Goal: Task Accomplishment & Management: Manage account settings

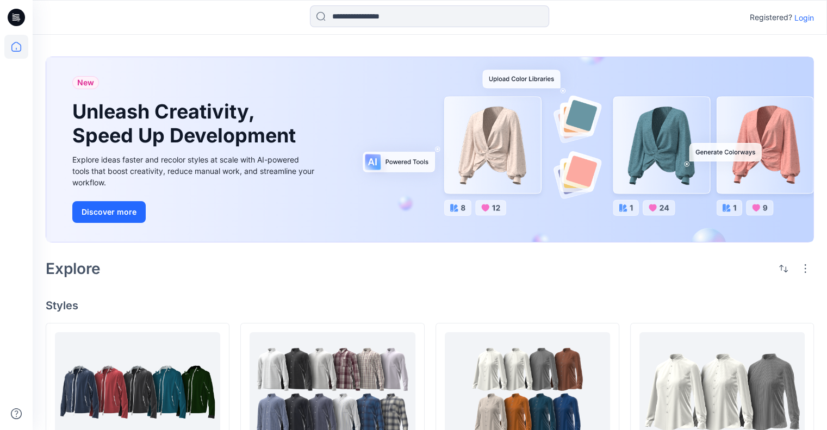
click at [812, 13] on p "Login" at bounding box center [805, 17] width 20 height 11
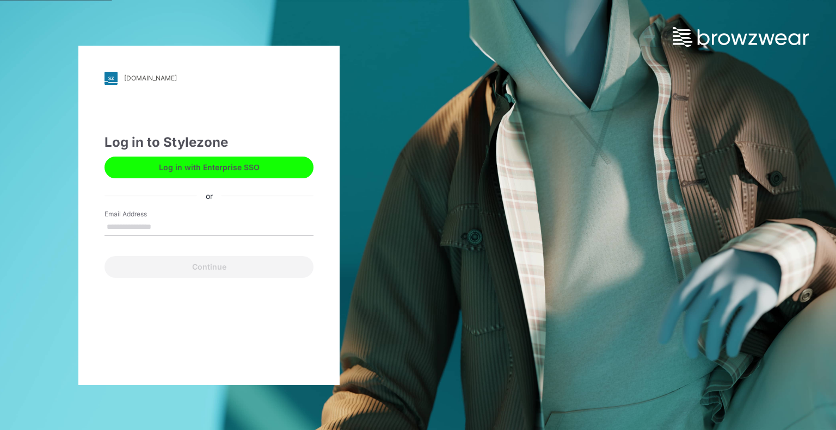
click at [194, 224] on input "Email Address" at bounding box center [208, 227] width 209 height 16
type input "**********"
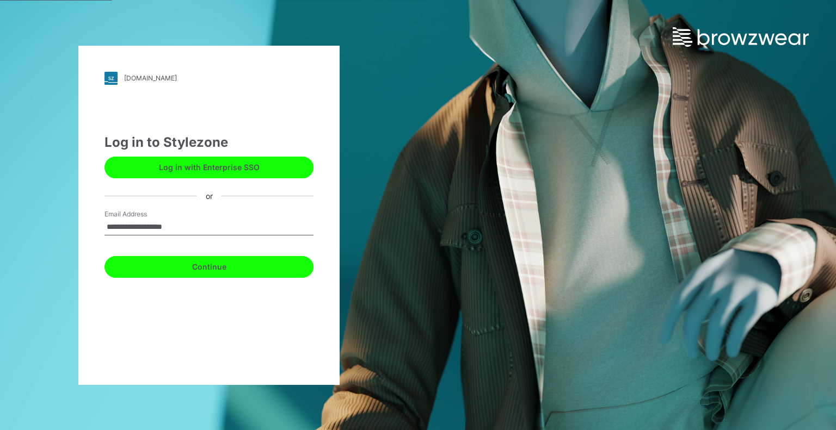
drag, startPoint x: 195, startPoint y: 267, endPoint x: 206, endPoint y: 267, distance: 10.9
click at [195, 267] on button "Continue" at bounding box center [208, 267] width 209 height 22
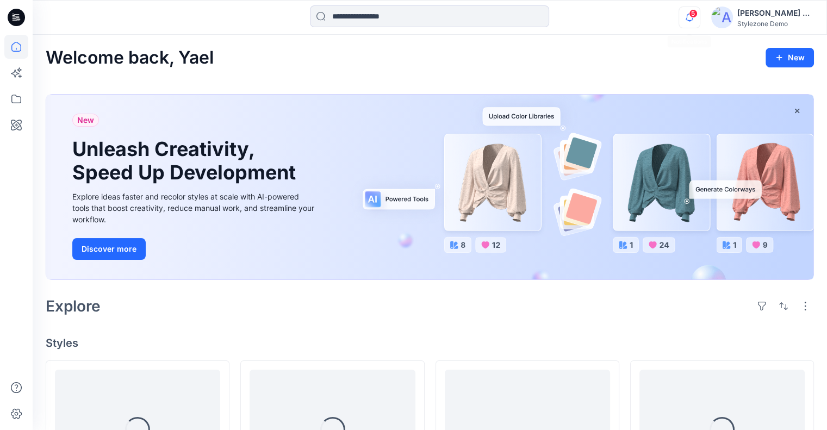
click at [688, 17] on icon "button" at bounding box center [689, 18] width 21 height 22
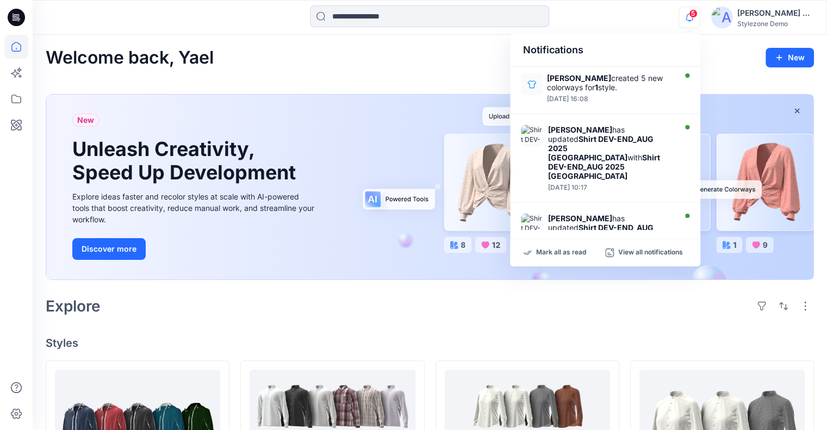
click at [770, 25] on div "Stylezone Demo" at bounding box center [776, 24] width 76 height 8
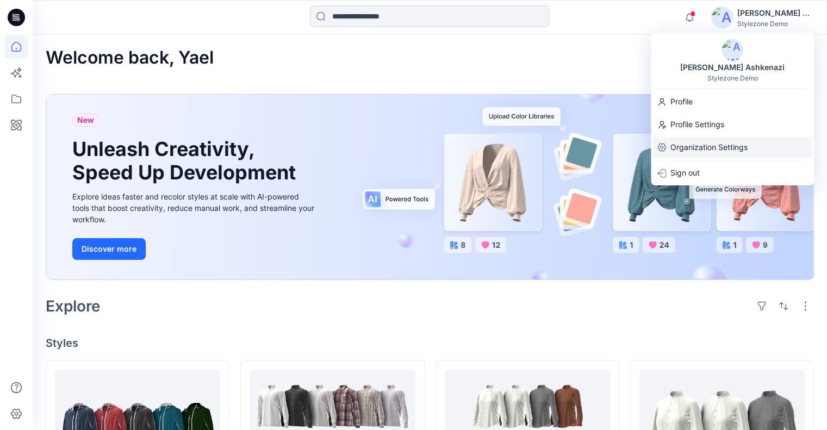
drag, startPoint x: 708, startPoint y: 143, endPoint x: 701, endPoint y: 147, distance: 8.0
click at [709, 143] on p "Organization Settings" at bounding box center [709, 147] width 77 height 21
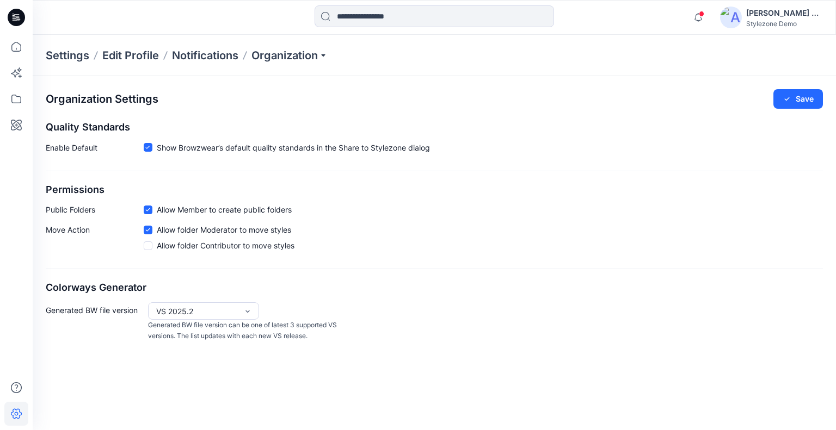
drag, startPoint x: 295, startPoint y: 57, endPoint x: 287, endPoint y: 66, distance: 12.7
click at [296, 56] on p "Organization" at bounding box center [289, 55] width 76 height 15
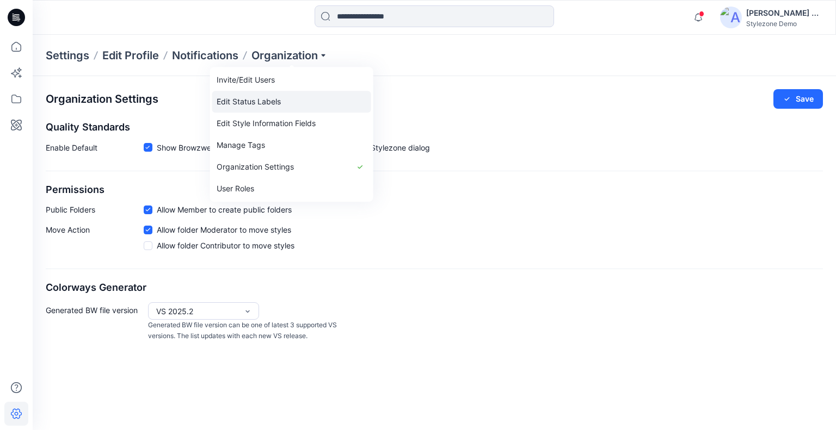
click at [256, 87] on link "Invite/Edit Users" at bounding box center [291, 80] width 159 height 22
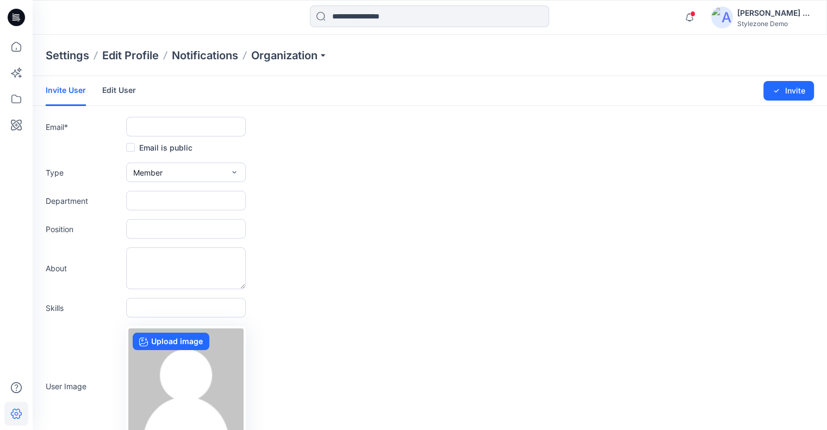
click at [129, 95] on link "Edit User" at bounding box center [119, 90] width 34 height 28
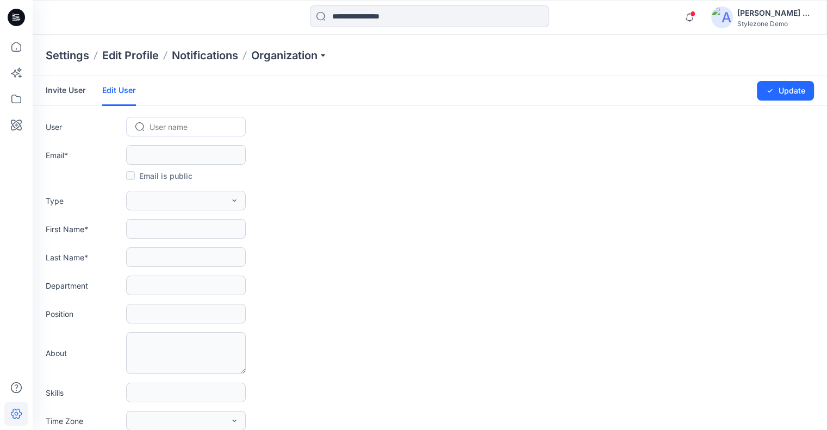
drag, startPoint x: 129, startPoint y: 95, endPoint x: 162, endPoint y: 126, distance: 45.0
click at [162, 126] on div at bounding box center [193, 127] width 86 height 14
type input "****"
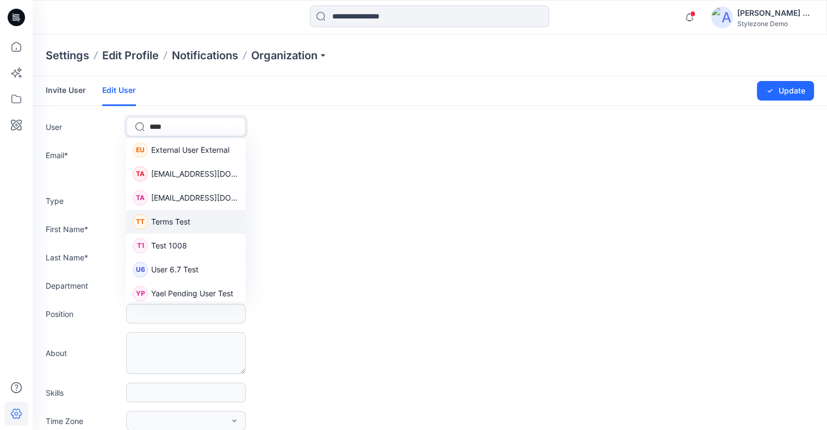
click at [184, 222] on span "Terms Test" at bounding box center [170, 221] width 39 height 11
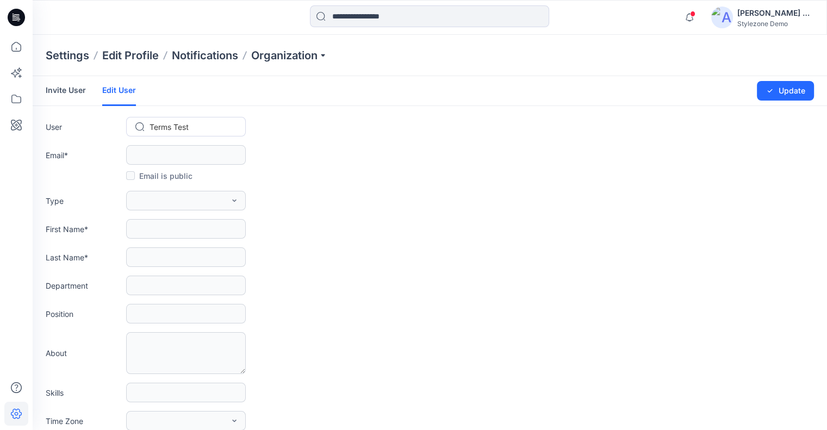
type input "**********"
type input "*****"
type input "****"
click at [183, 125] on div at bounding box center [193, 127] width 86 height 14
type input "****"
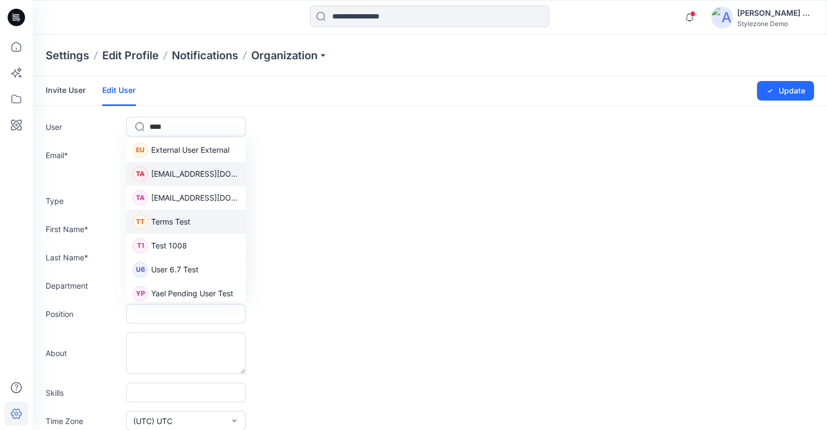
scroll to position [4, 0]
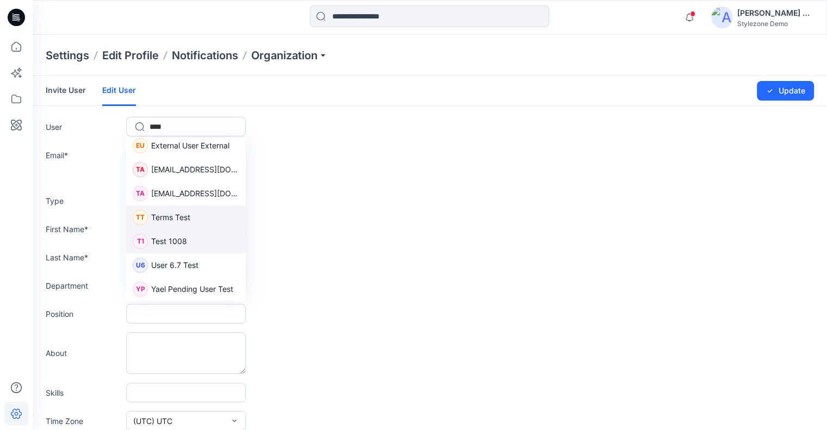
click at [200, 243] on div "T1 Test 1008" at bounding box center [186, 242] width 120 height 24
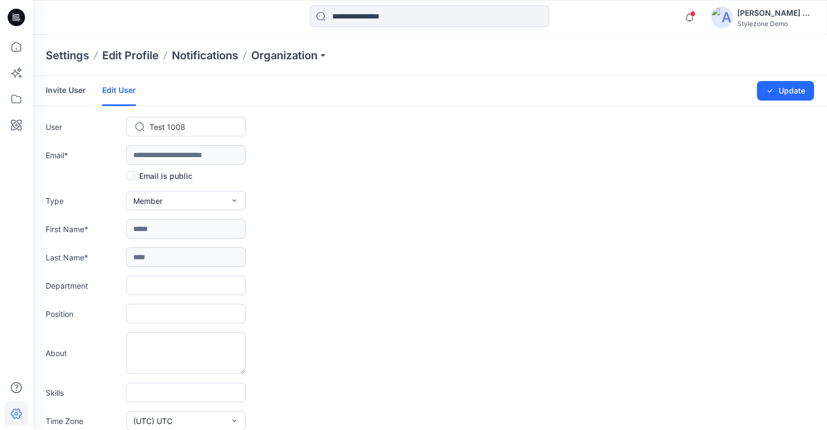
type input "**********"
type input "****"
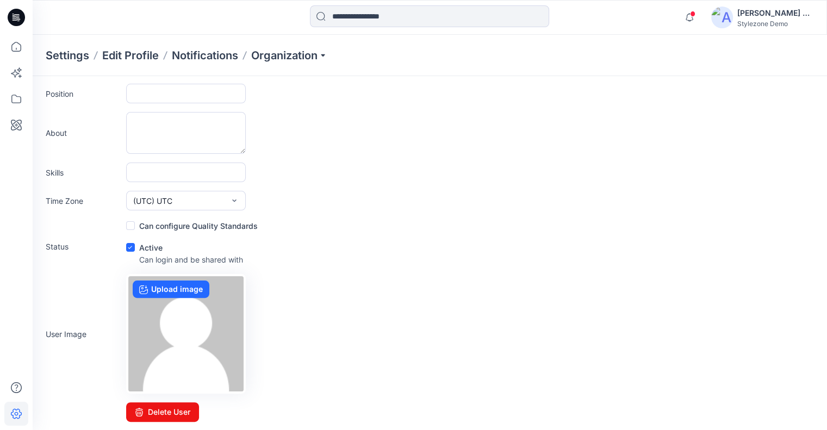
scroll to position [0, 0]
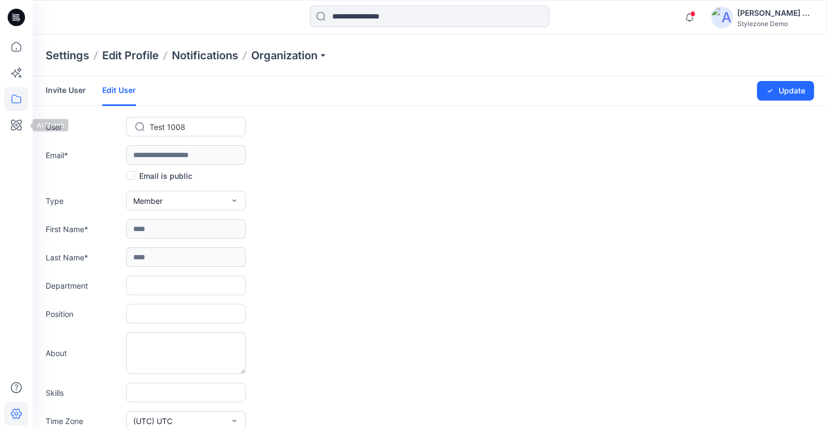
click at [20, 99] on icon at bounding box center [16, 99] width 10 height 9
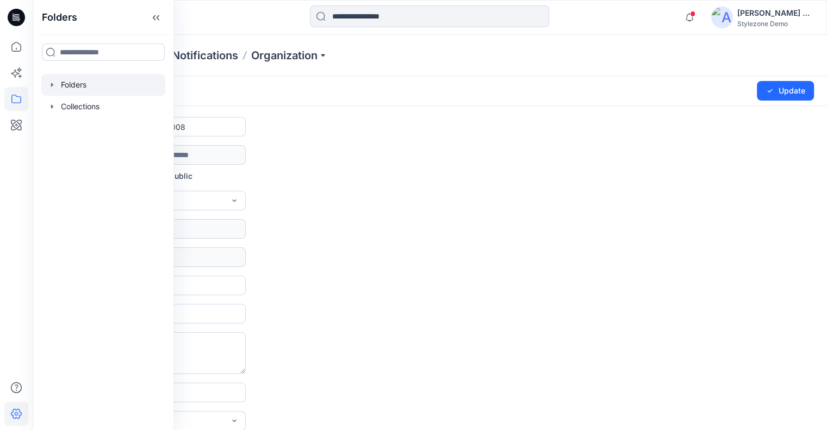
click at [100, 78] on div at bounding box center [103, 85] width 124 height 22
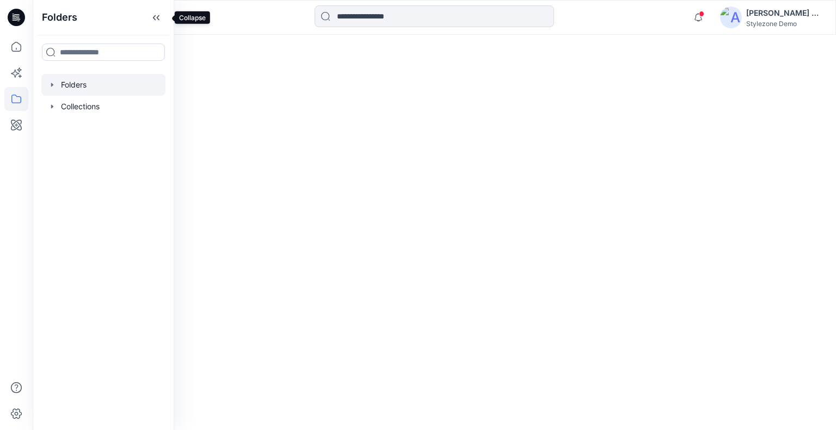
click at [165, 19] on icon at bounding box center [155, 18] width 17 height 18
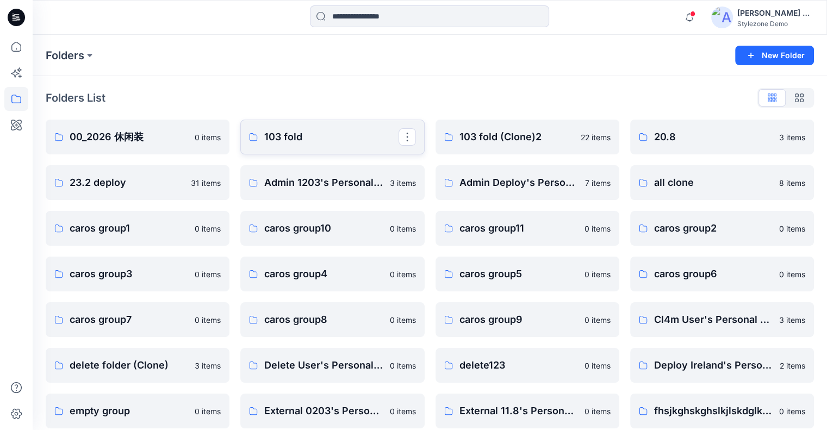
click at [309, 138] on p "103 fold" at bounding box center [331, 136] width 134 height 15
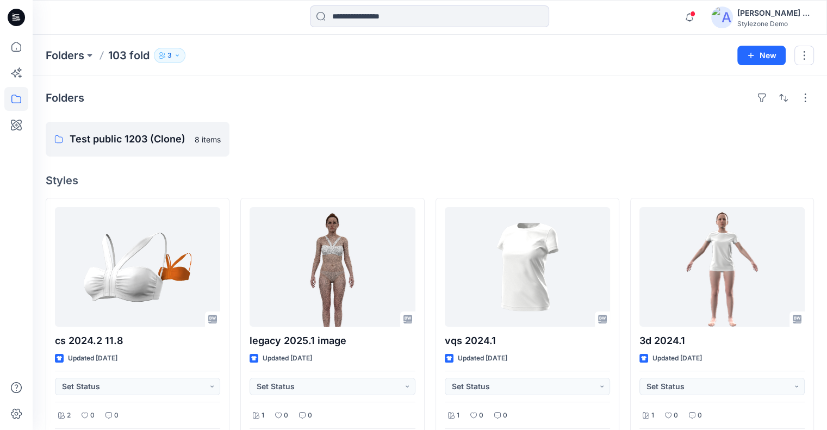
click at [171, 54] on p "3" at bounding box center [170, 56] width 4 height 12
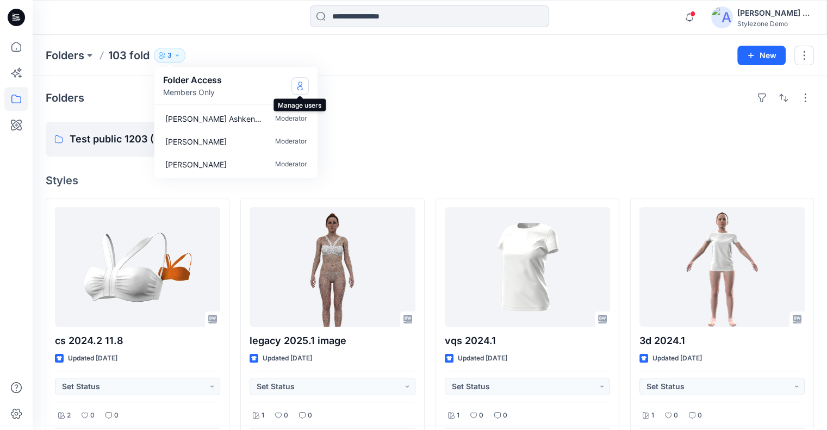
click at [299, 83] on icon "Manage Users" at bounding box center [300, 86] width 9 height 9
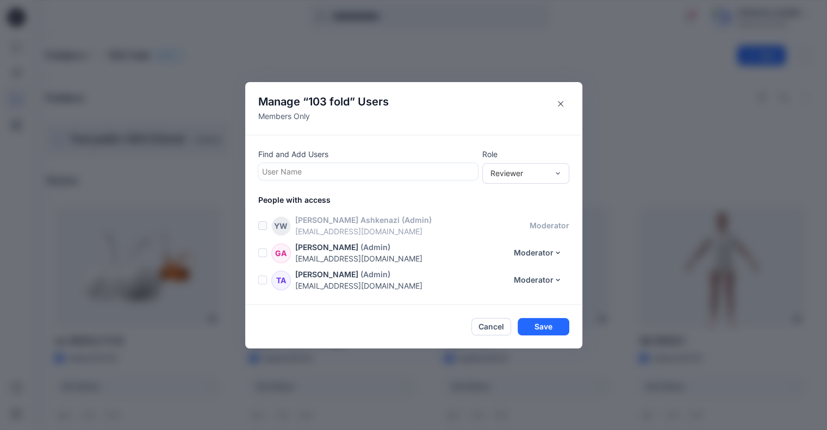
click at [344, 171] on div at bounding box center [368, 172] width 212 height 14
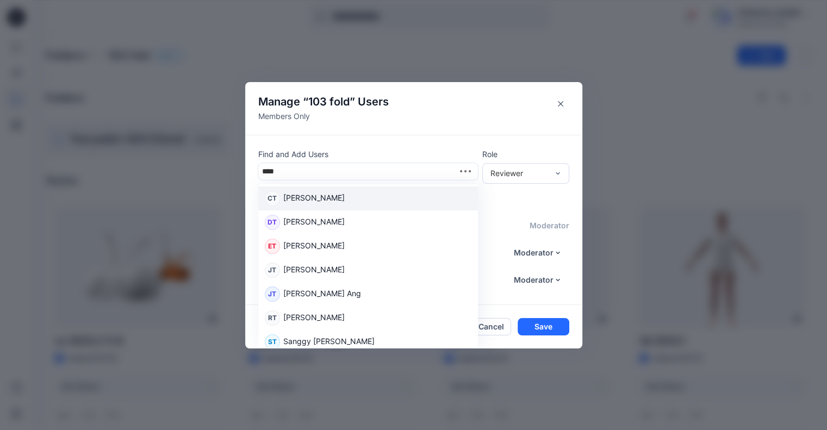
type input "*****"
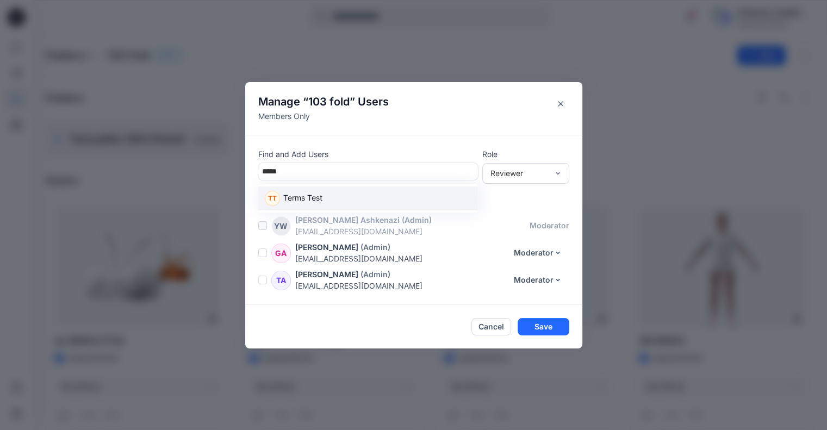
click at [328, 199] on div "TT Terms Test" at bounding box center [368, 198] width 207 height 15
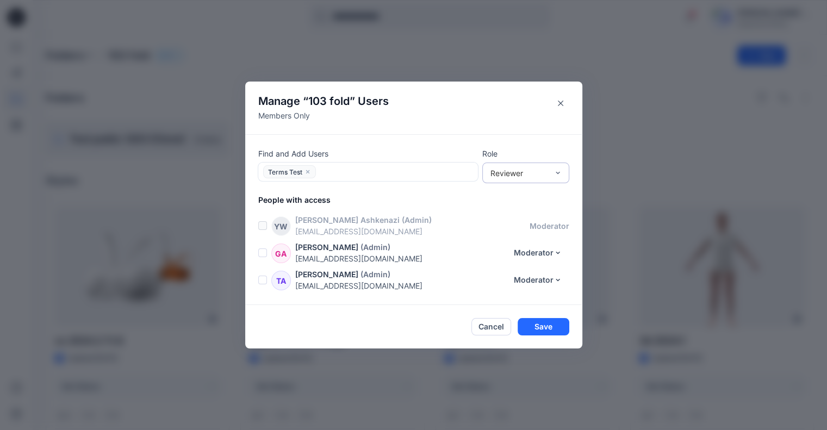
click at [527, 165] on div "Reviewer" at bounding box center [526, 173] width 87 height 21
click at [517, 229] on div "Moderator" at bounding box center [526, 232] width 83 height 19
click at [547, 325] on button "Save" at bounding box center [544, 326] width 52 height 17
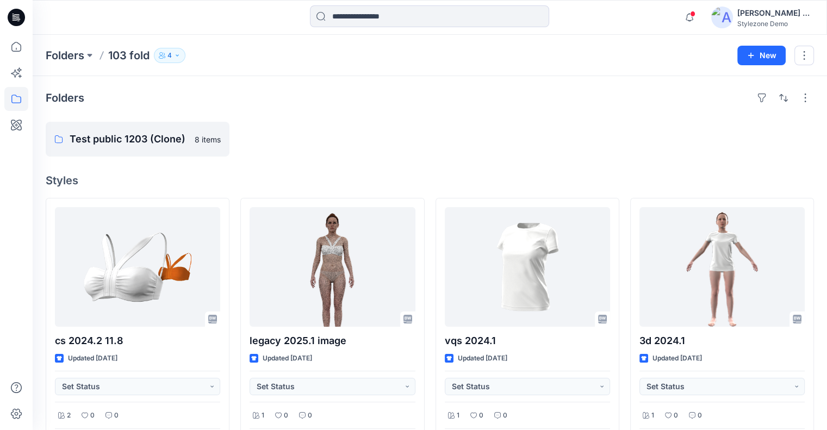
click at [180, 61] on button "4" at bounding box center [170, 55] width 32 height 15
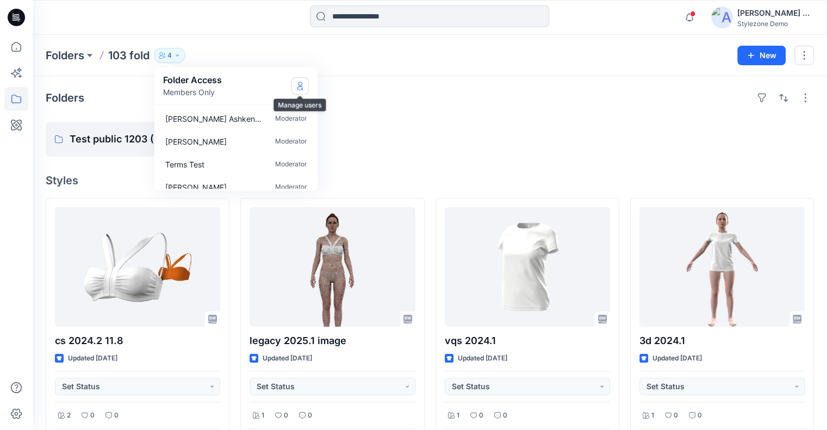
click at [302, 84] on icon "Manage Users" at bounding box center [300, 86] width 9 height 9
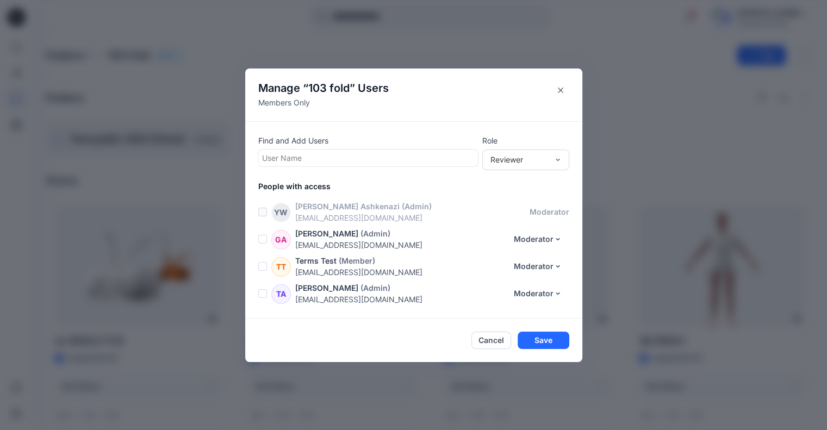
click at [267, 268] on span at bounding box center [262, 266] width 9 height 9
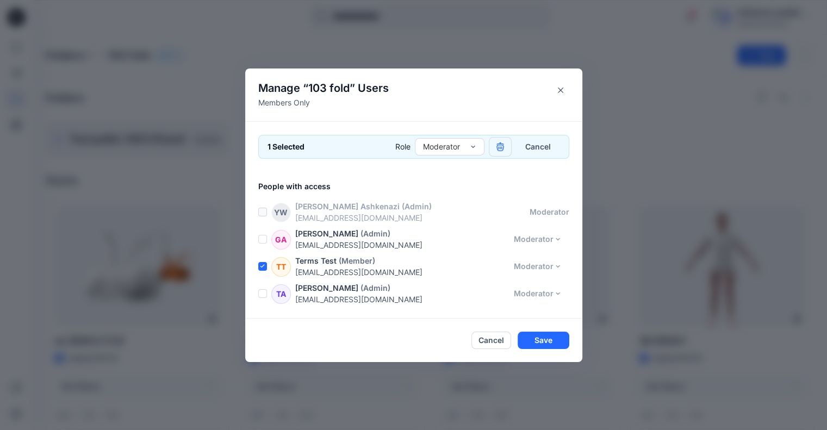
click at [511, 145] on button "button" at bounding box center [500, 147] width 23 height 20
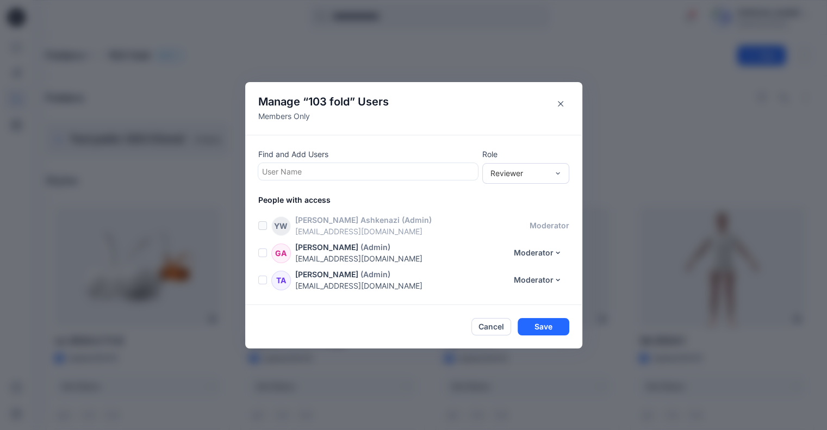
click at [425, 170] on div at bounding box center [368, 172] width 212 height 14
type input "*********"
click at [415, 197] on div "T1 Test 1008" at bounding box center [368, 198] width 207 height 15
click at [520, 171] on div "Reviewer" at bounding box center [520, 173] width 58 height 11
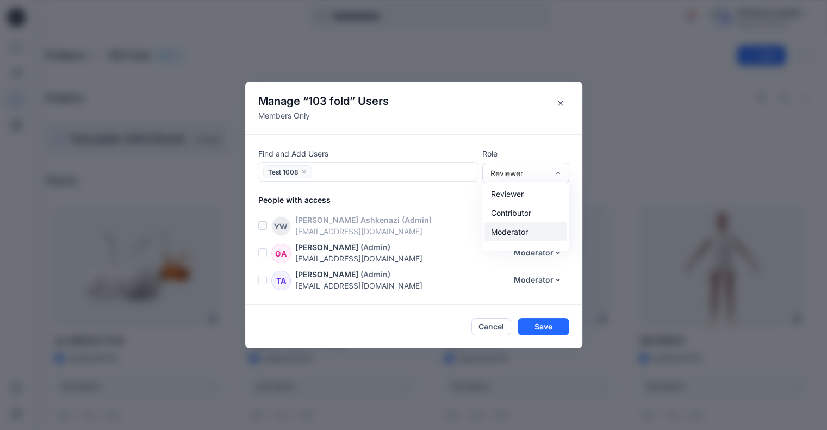
click at [520, 241] on div "Moderator" at bounding box center [526, 232] width 83 height 19
click at [538, 323] on button "Save" at bounding box center [544, 326] width 52 height 17
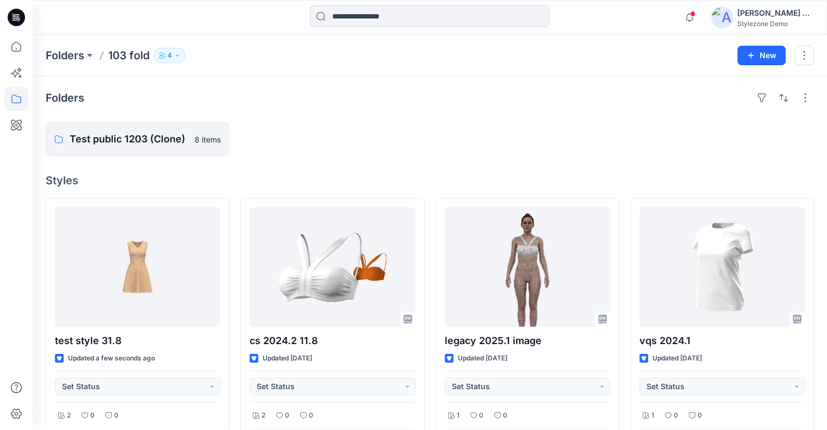
click at [775, 14] on div "Yael Waitz Ashkenazi" at bounding box center [776, 13] width 76 height 13
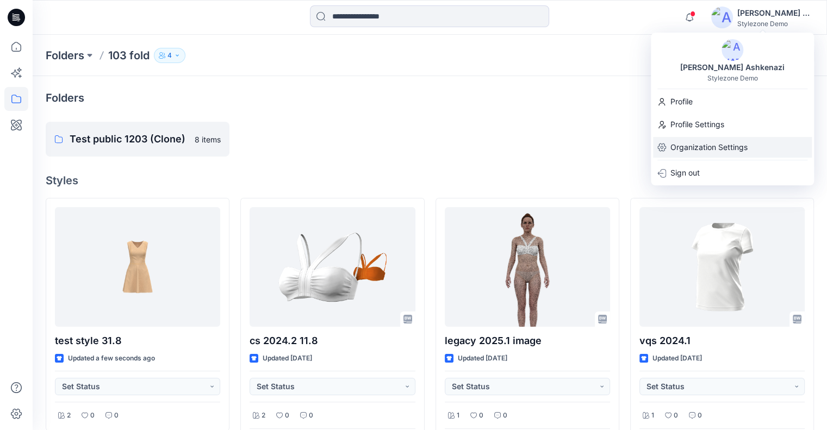
click at [720, 154] on p "Organization Settings" at bounding box center [709, 147] width 77 height 21
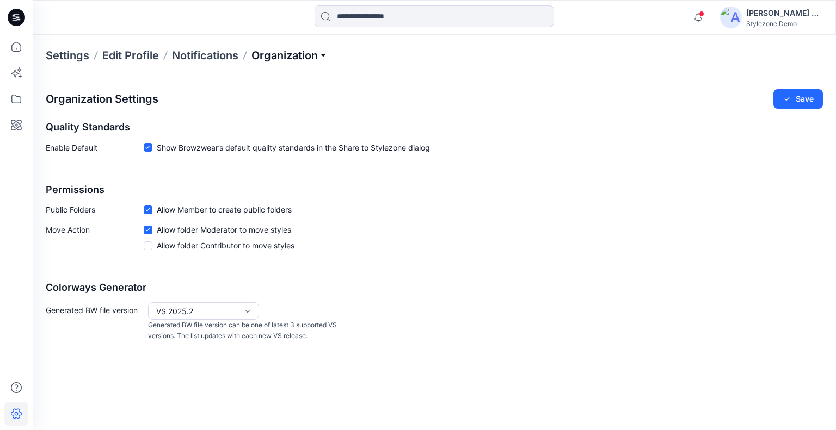
click at [295, 52] on p "Organization" at bounding box center [289, 55] width 76 height 15
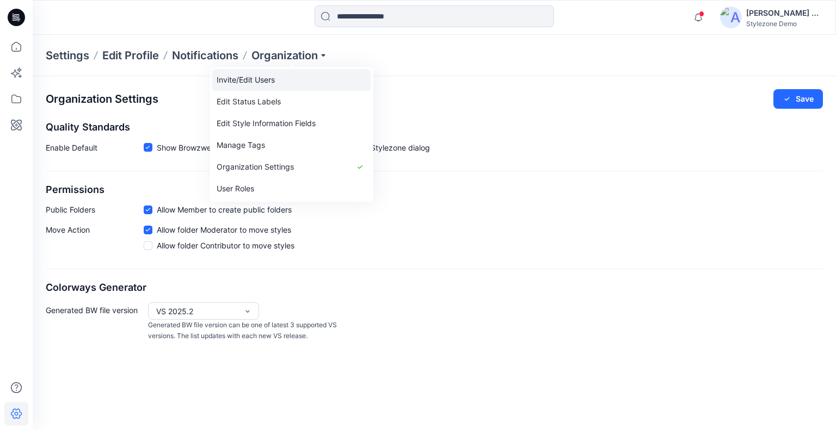
click at [287, 90] on link "Invite/Edit Users" at bounding box center [291, 80] width 159 height 22
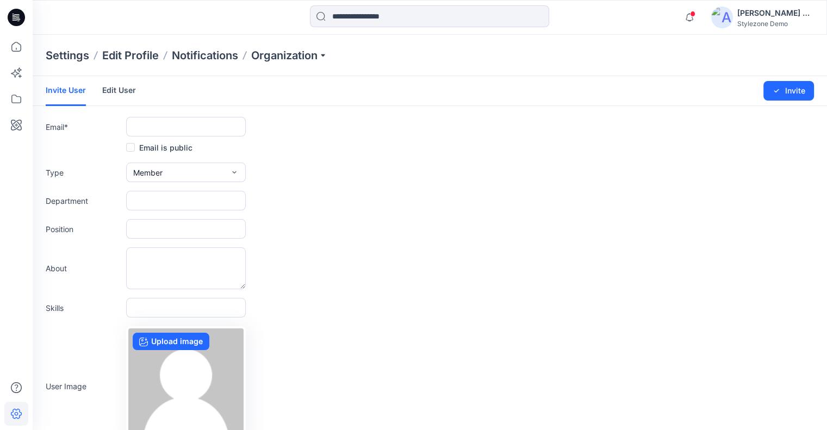
click at [137, 92] on div "Invite User Edit User" at bounding box center [99, 90] width 107 height 29
click at [129, 90] on link "Edit User" at bounding box center [119, 90] width 34 height 28
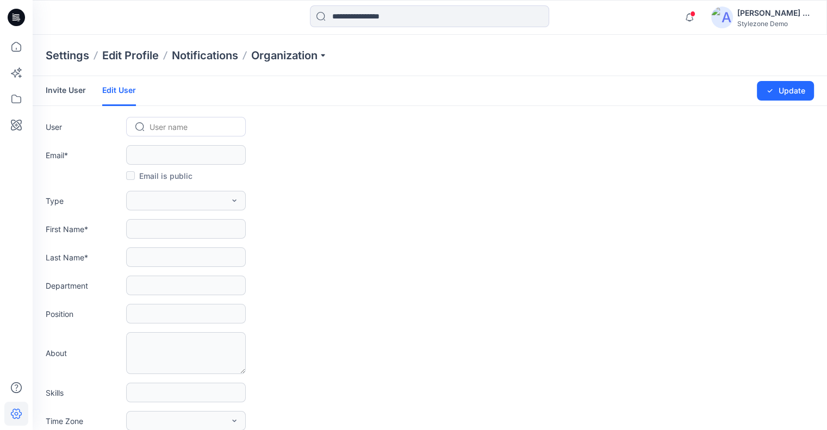
click at [166, 121] on div at bounding box center [193, 127] width 86 height 14
type input "*********"
click at [174, 148] on span "Test 1008" at bounding box center [169, 149] width 36 height 11
type input "**********"
type input "****"
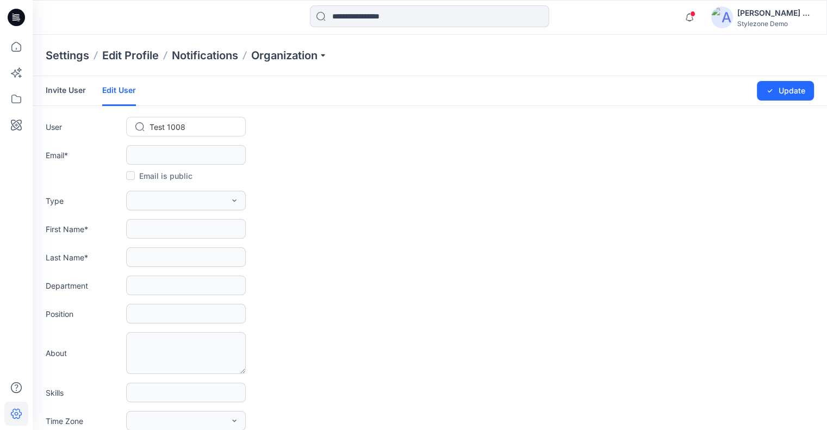
type input "****"
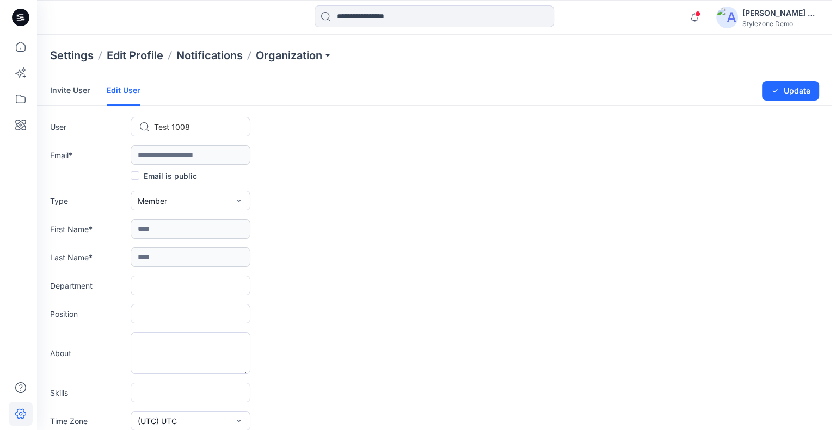
scroll to position [220, 0]
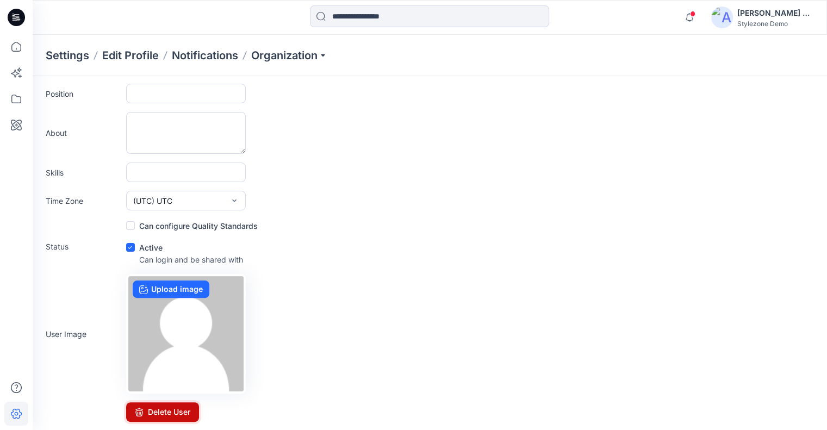
click at [178, 416] on button "Delete User" at bounding box center [162, 413] width 73 height 20
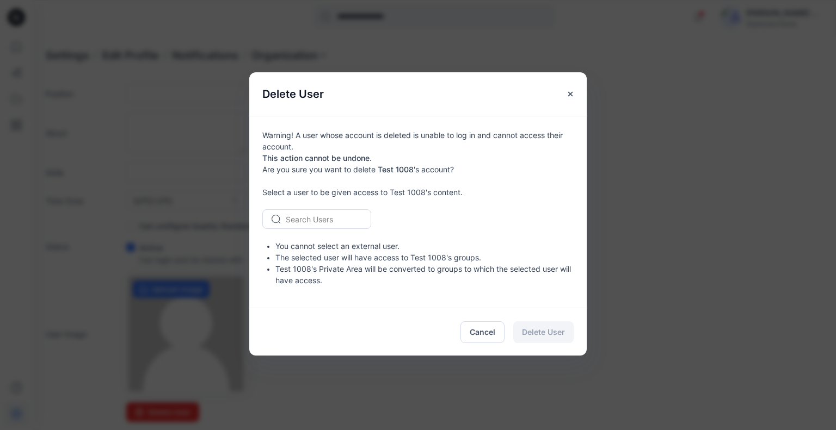
click at [339, 221] on div at bounding box center [323, 220] width 75 height 14
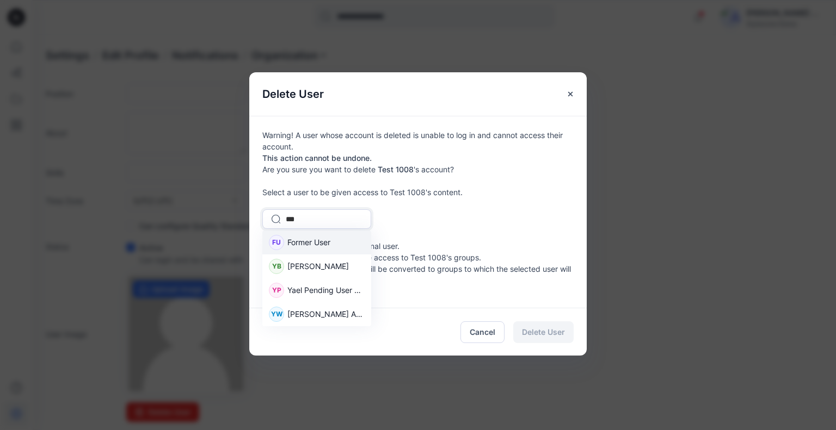
type input "****"
click at [324, 308] on div "YW Yael Waitz Ashkenazi" at bounding box center [316, 314] width 109 height 24
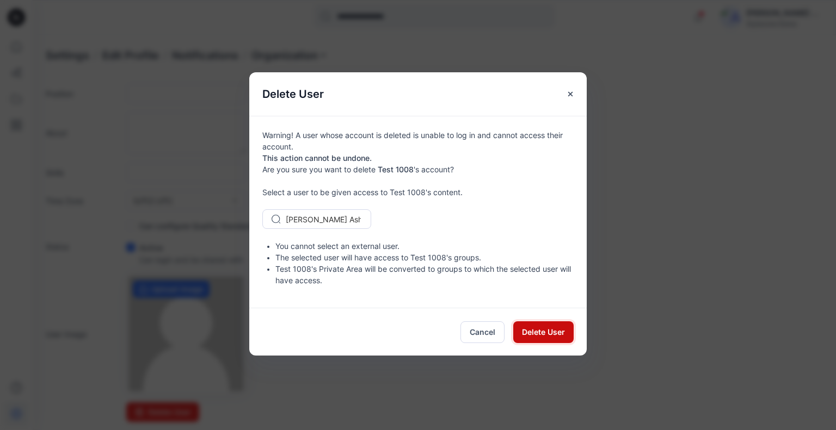
click at [556, 336] on span "Delete User" at bounding box center [543, 331] width 43 height 11
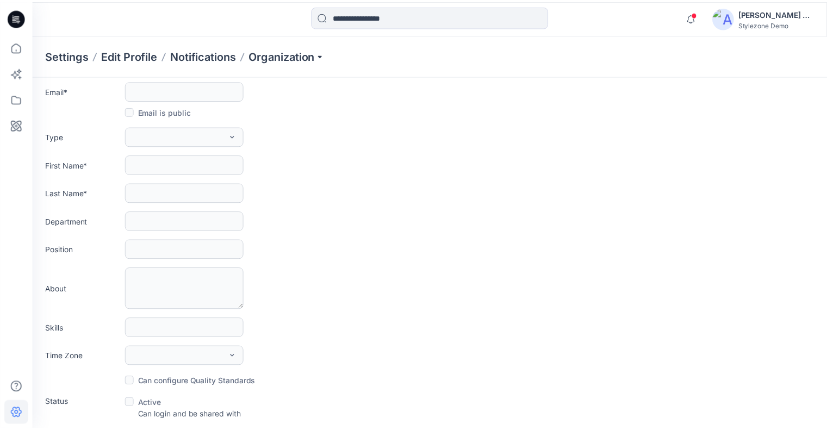
scroll to position [64, 0]
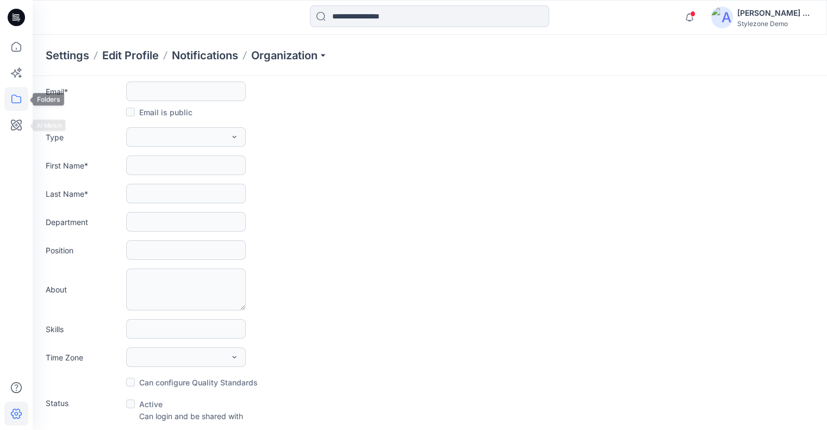
click at [24, 103] on icon at bounding box center [16, 99] width 24 height 24
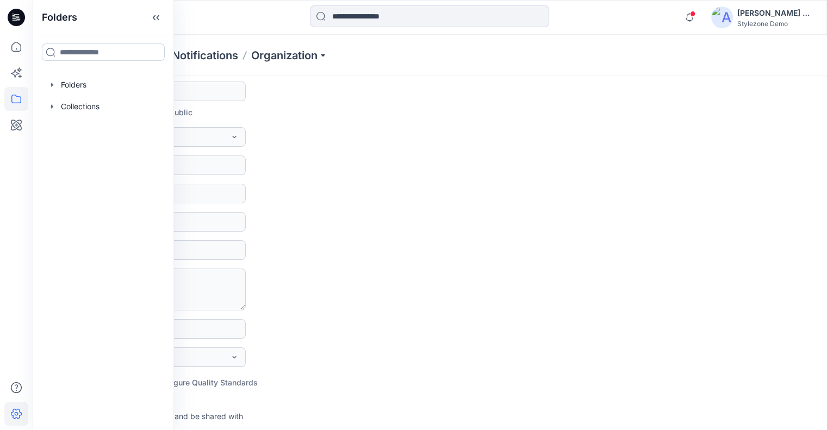
click at [101, 57] on input at bounding box center [103, 52] width 123 height 17
click at [50, 85] on icon "button" at bounding box center [52, 85] width 9 height 9
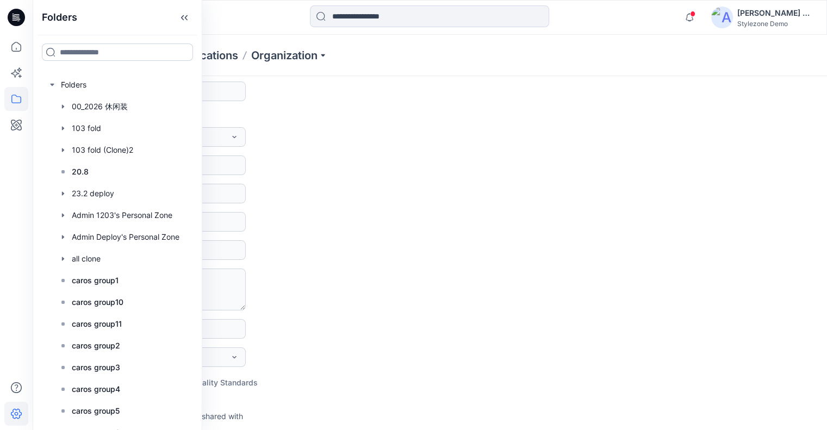
click at [92, 54] on input at bounding box center [117, 52] width 151 height 17
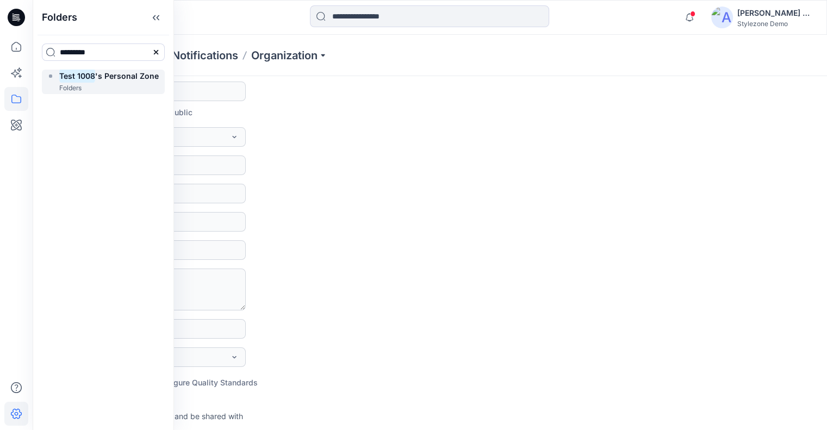
type input "*********"
click at [88, 79] on mark "Test 1008" at bounding box center [77, 76] width 36 height 15
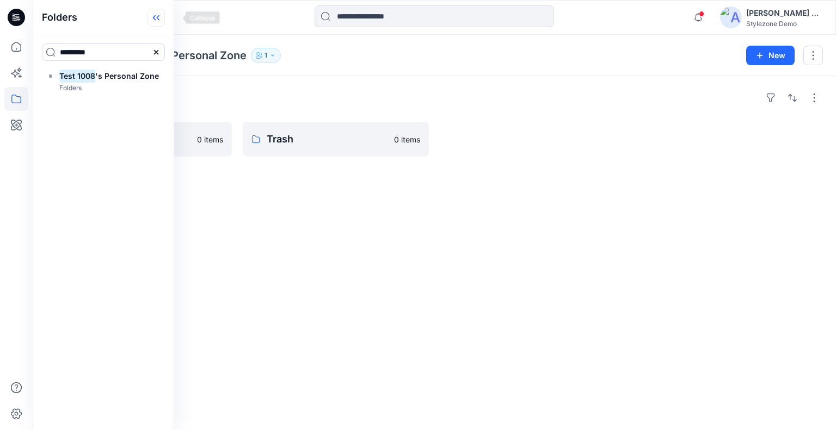
click at [165, 18] on icon at bounding box center [155, 18] width 17 height 18
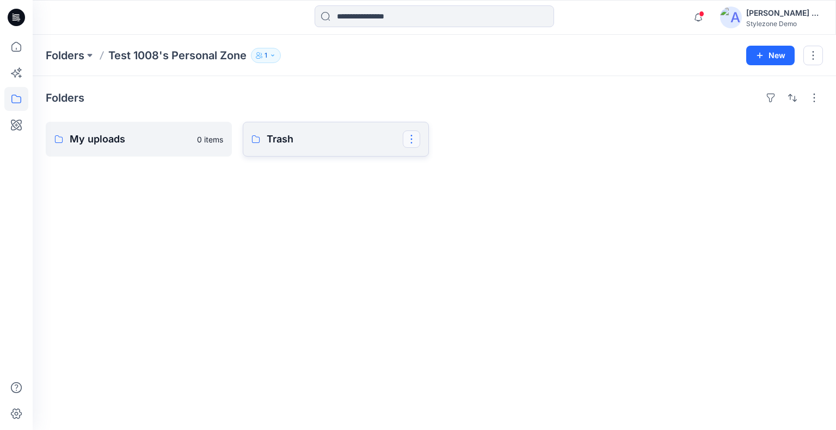
click at [409, 139] on button "button" at bounding box center [411, 139] width 17 height 17
click at [490, 205] on button "Delete Folder" at bounding box center [464, 209] width 118 height 20
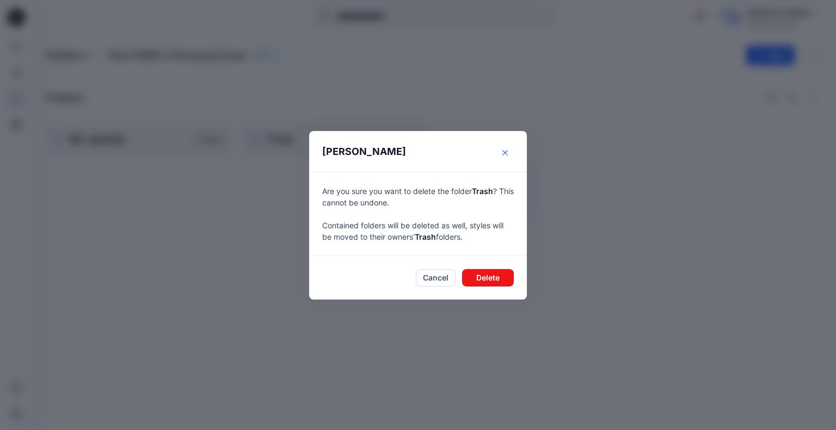
click at [509, 153] on button "Close" at bounding box center [504, 152] width 17 height 17
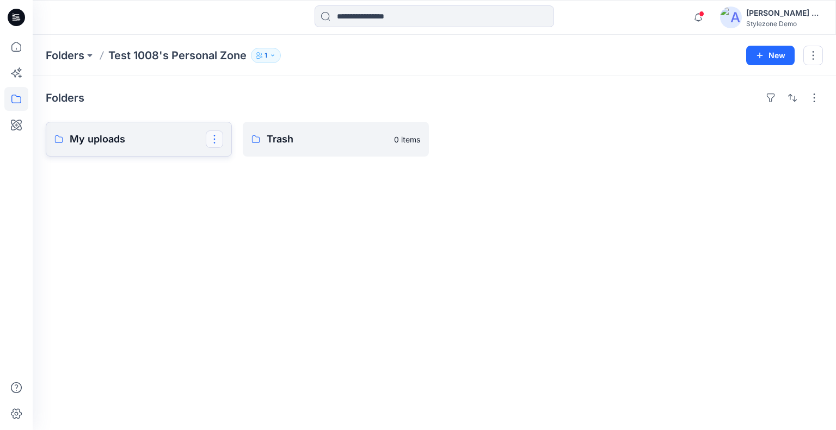
click at [213, 134] on button "button" at bounding box center [214, 139] width 17 height 17
click at [518, 211] on div "Folders My uploads Edit Duplicate to... Delete Folder Trash 0 items" at bounding box center [434, 253] width 803 height 354
click at [812, 95] on button "button" at bounding box center [813, 97] width 17 height 17
click at [817, 57] on button "button" at bounding box center [813, 56] width 20 height 20
click at [537, 139] on div at bounding box center [533, 139] width 186 height 35
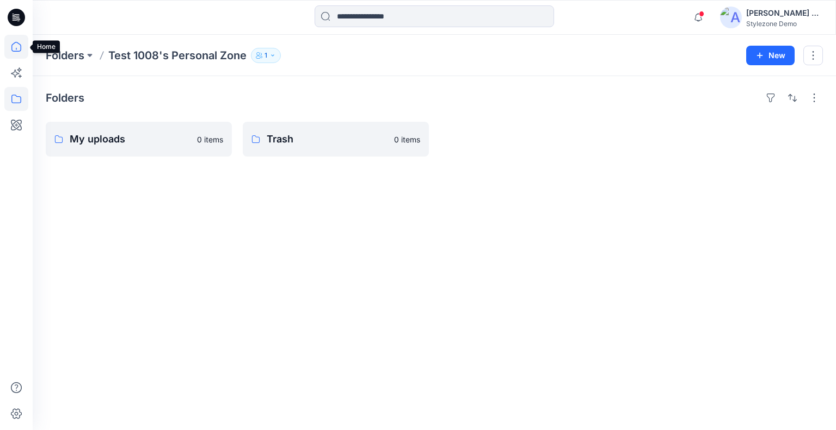
click at [15, 49] on icon at bounding box center [16, 47] width 24 height 24
